Goal: Navigation & Orientation: Find specific page/section

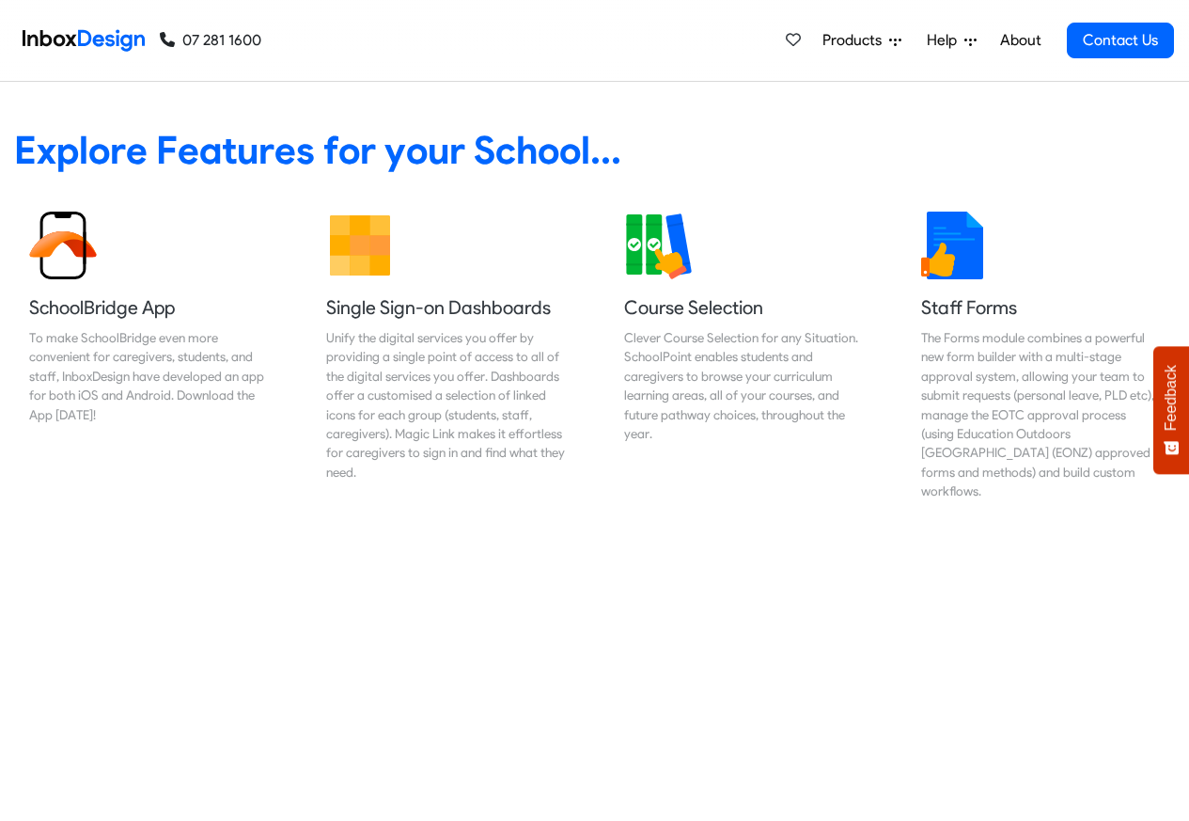
scroll to position [790, 0]
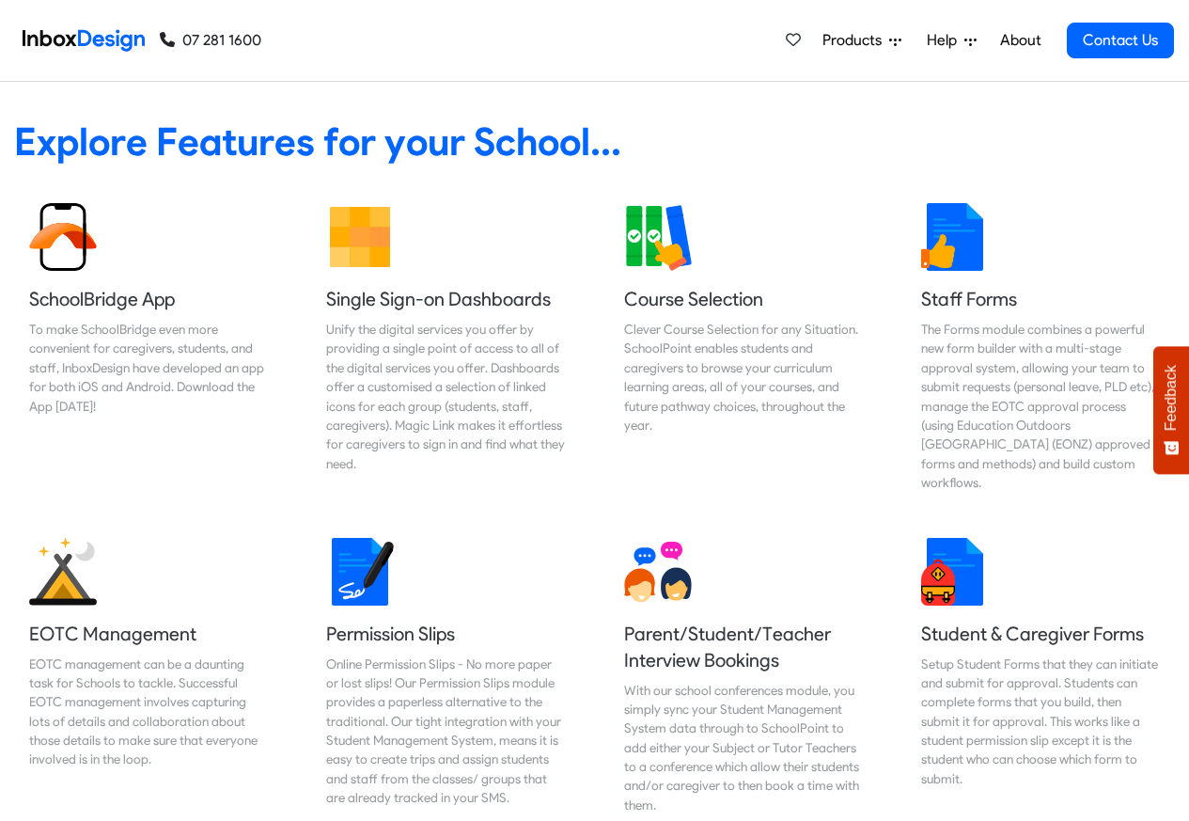
scroll to position [790, 0]
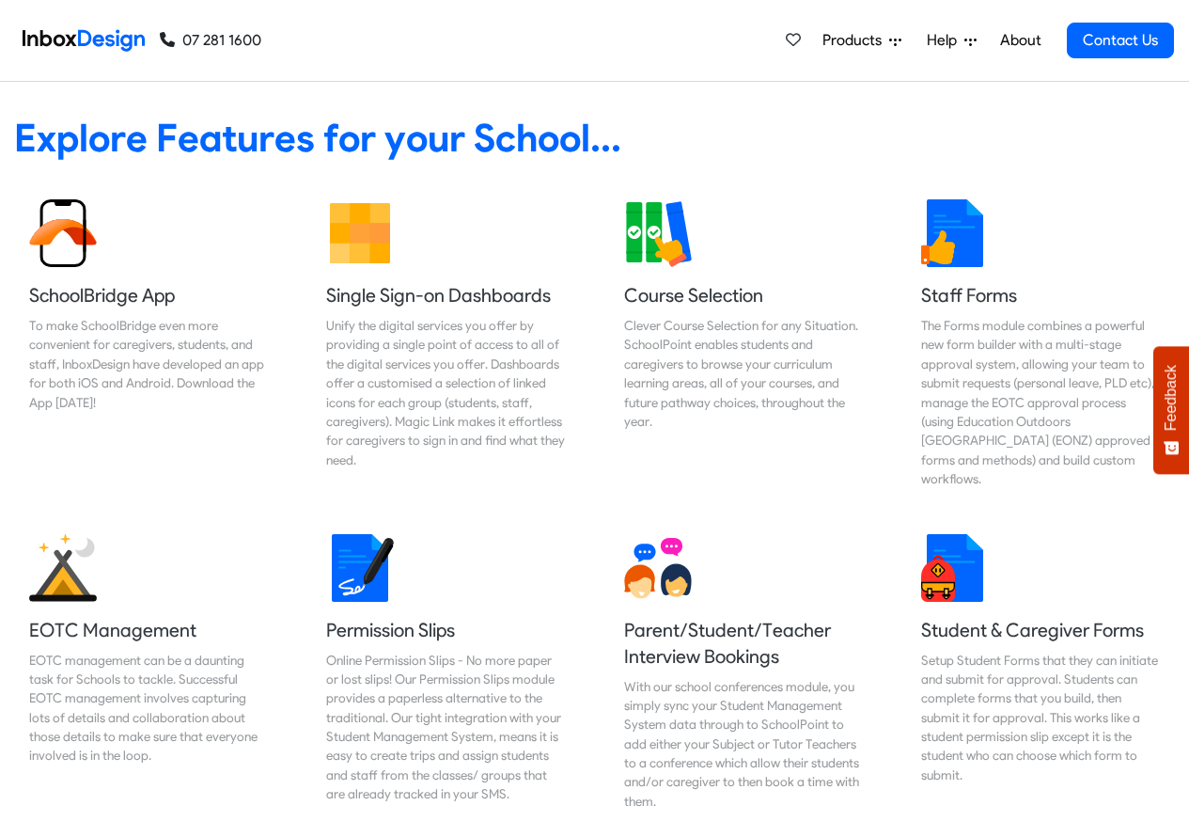
click at [1021, 39] on link "About" at bounding box center [1021, 41] width 52 height 38
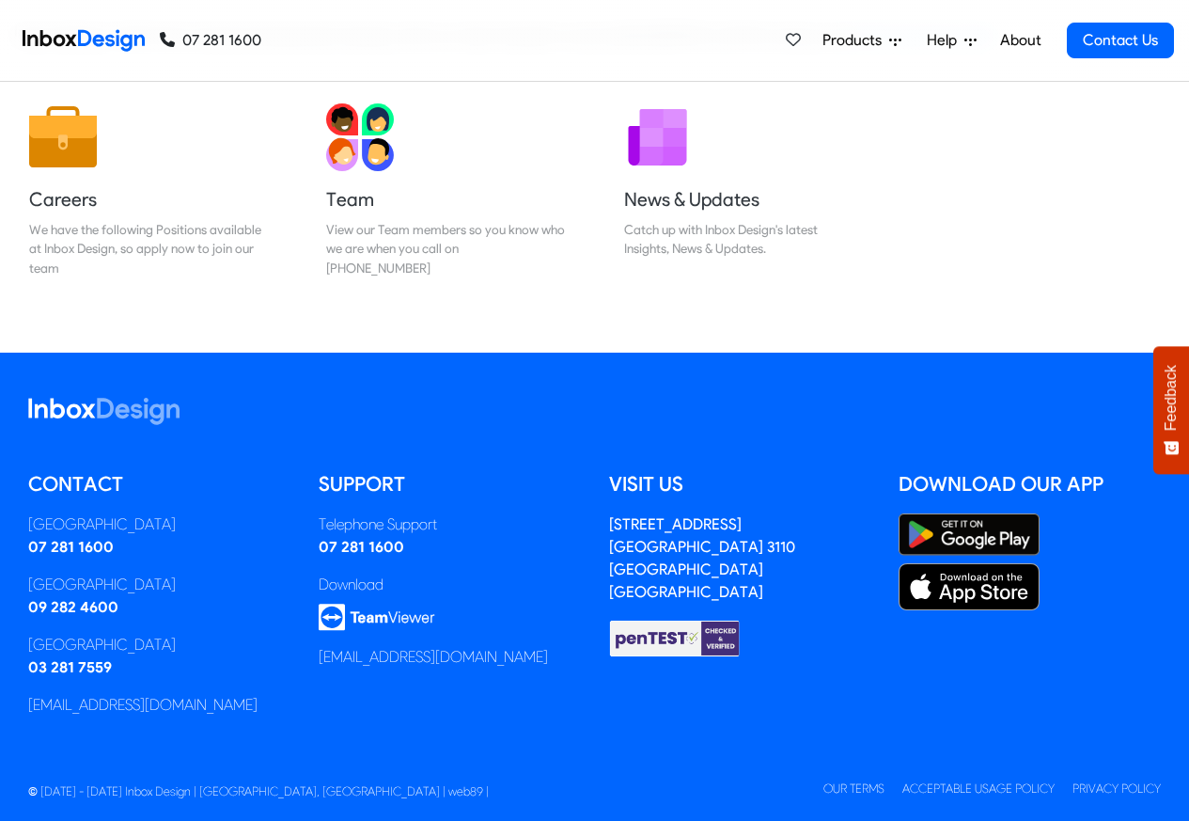
scroll to position [312, 0]
